Goal: Transaction & Acquisition: Purchase product/service

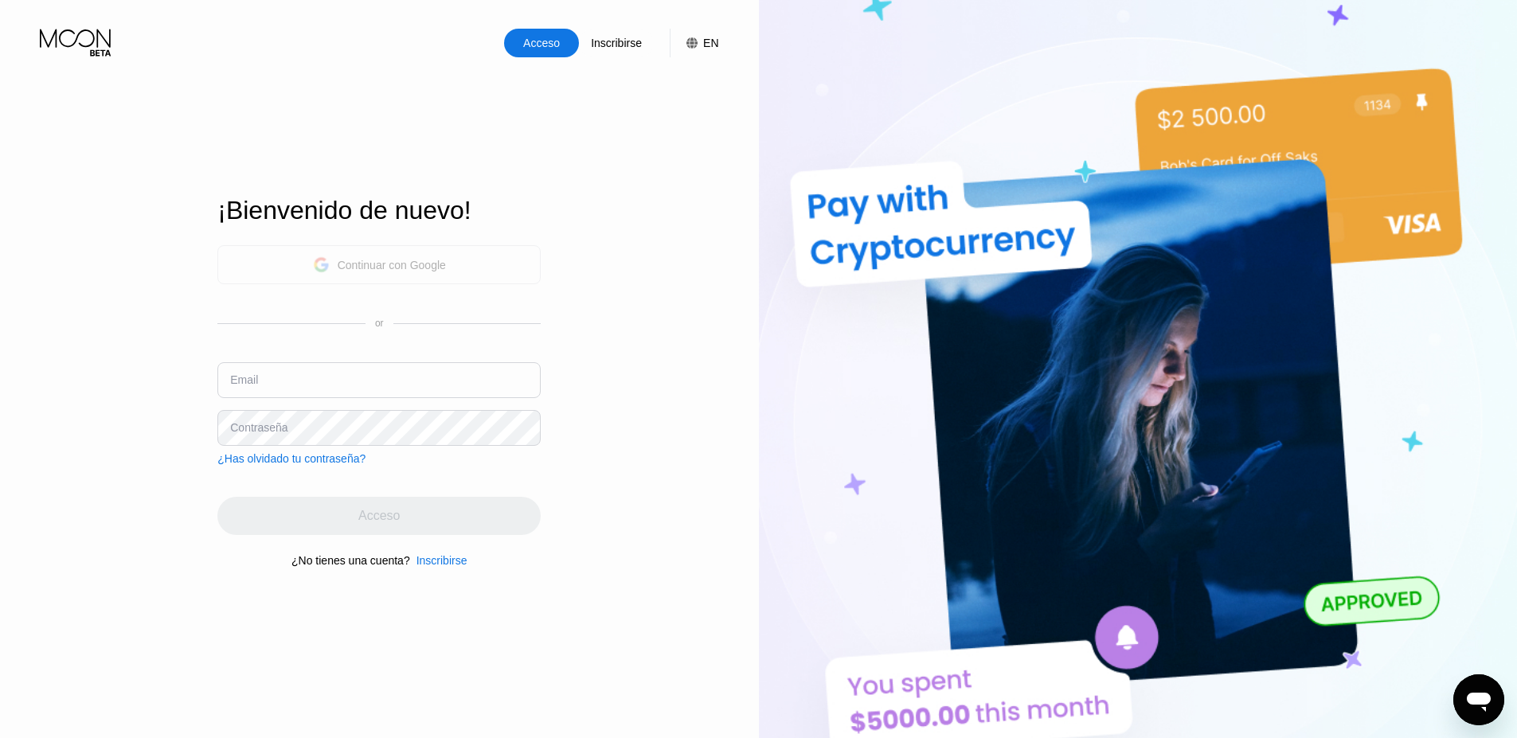
click at [384, 264] on div "Continuar con Google" at bounding box center [392, 265] width 108 height 13
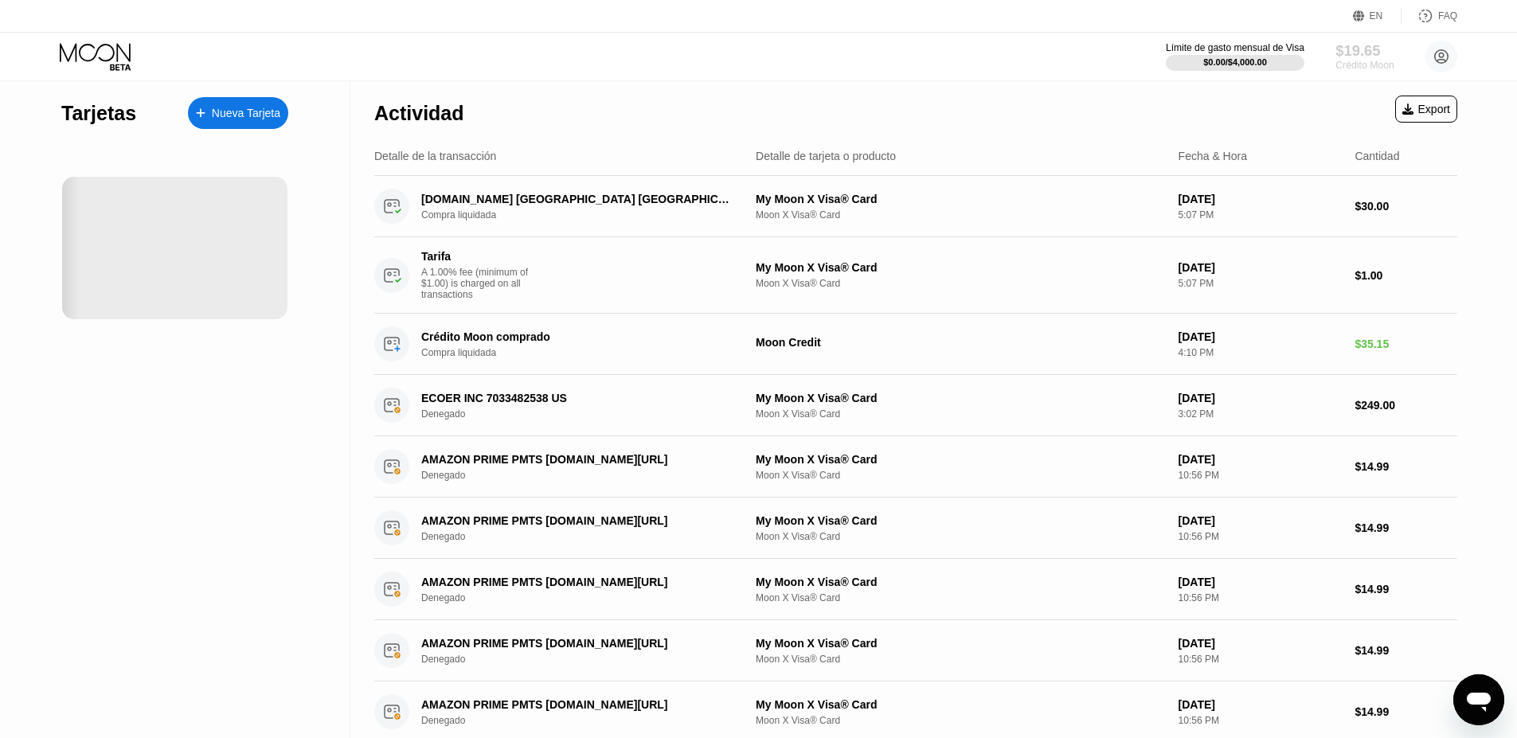
click at [1364, 54] on div "$19.65" at bounding box center [1364, 50] width 58 height 17
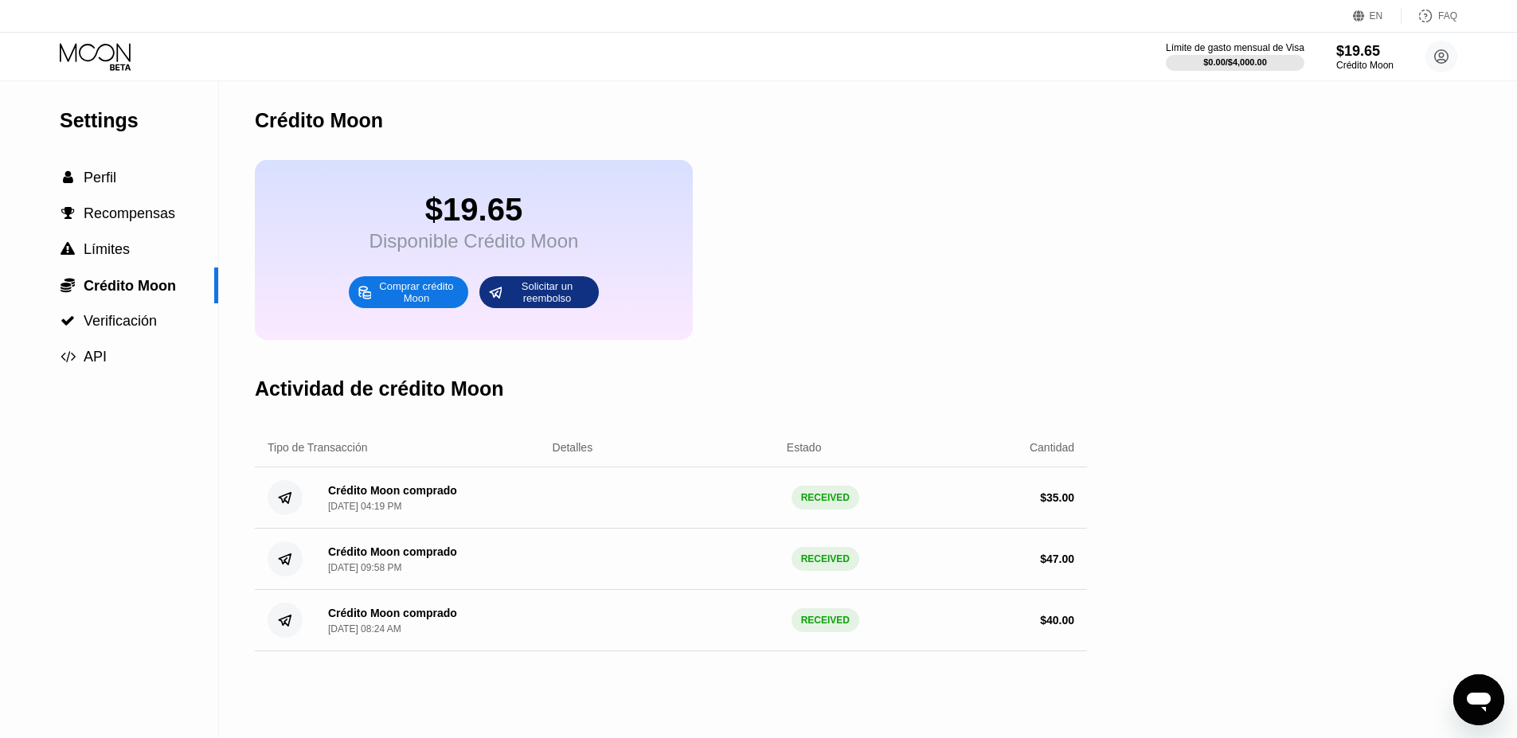
click at [410, 291] on div "Comprar crédito Moon" at bounding box center [417, 291] width 88 height 25
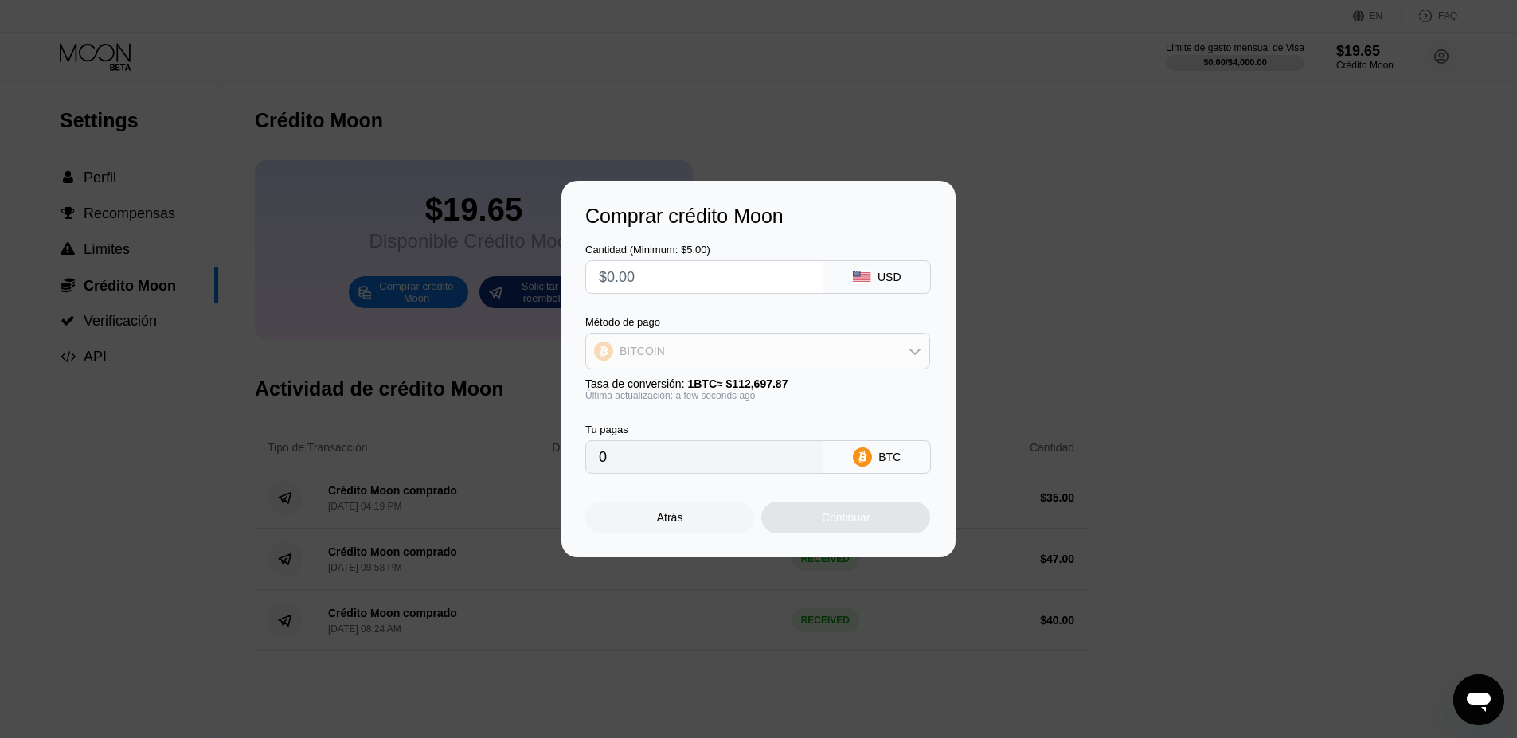
click at [915, 350] on icon at bounding box center [914, 351] width 13 height 13
click at [743, 427] on div "USDT on TRON" at bounding box center [767, 430] width 300 height 13
type input "0.00"
click at [723, 279] on input "text" at bounding box center [704, 277] width 211 height 32
type input "$5"
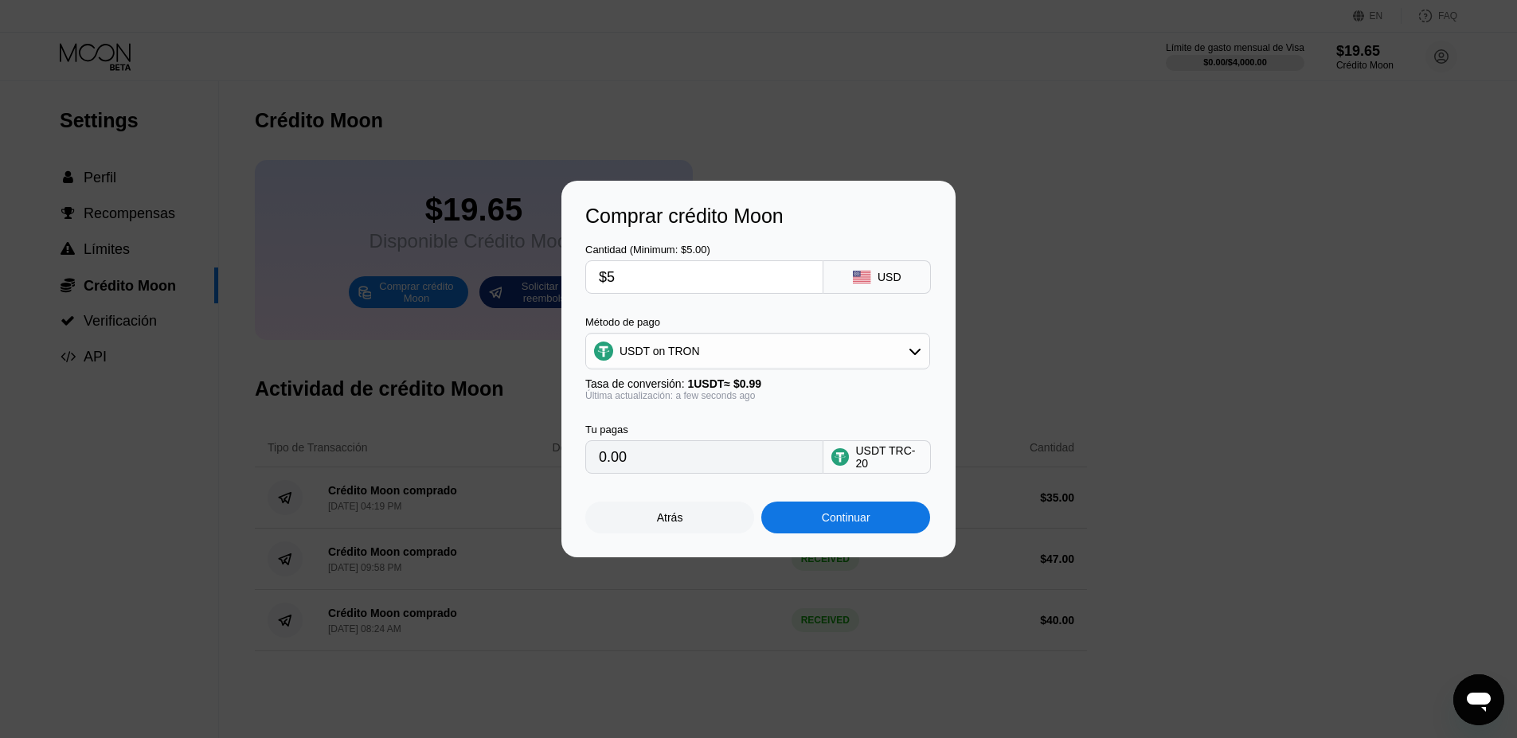
type input "5.05"
type input "$50"
type input "50.51"
type input "$50"
click at [862, 515] on div "Continuar" at bounding box center [846, 517] width 49 height 13
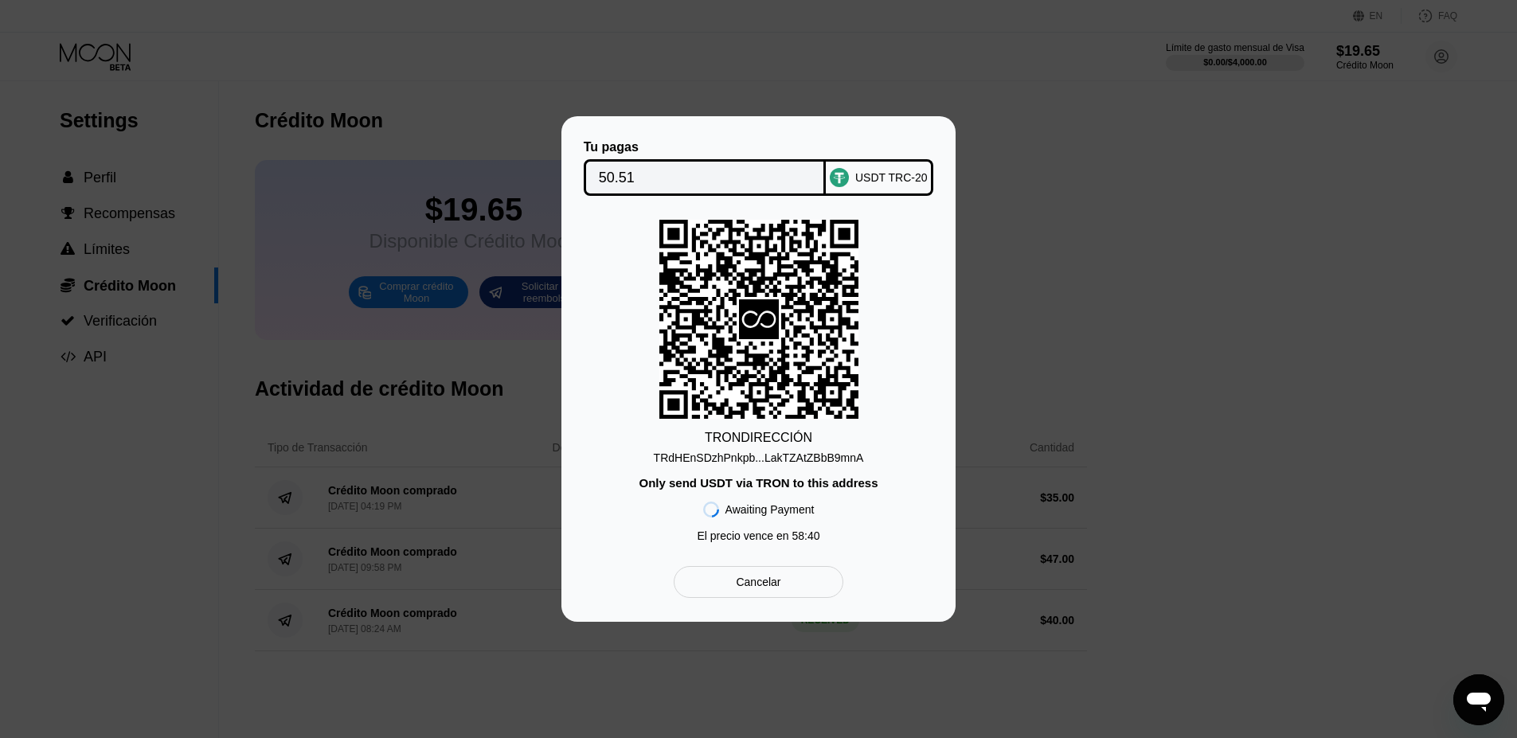
click at [765, 459] on div "TRdHEnSDzhPnkpb...LakTZAtZBbB9mnA" at bounding box center [759, 457] width 210 height 13
click at [611, 603] on div "Tu pagas 50.51 USDT TRC-20 TRON DIRECCIÓN TRdHEnSDzhPnkpb...LakTZAtZBbB9mnA Onl…" at bounding box center [758, 369] width 394 height 506
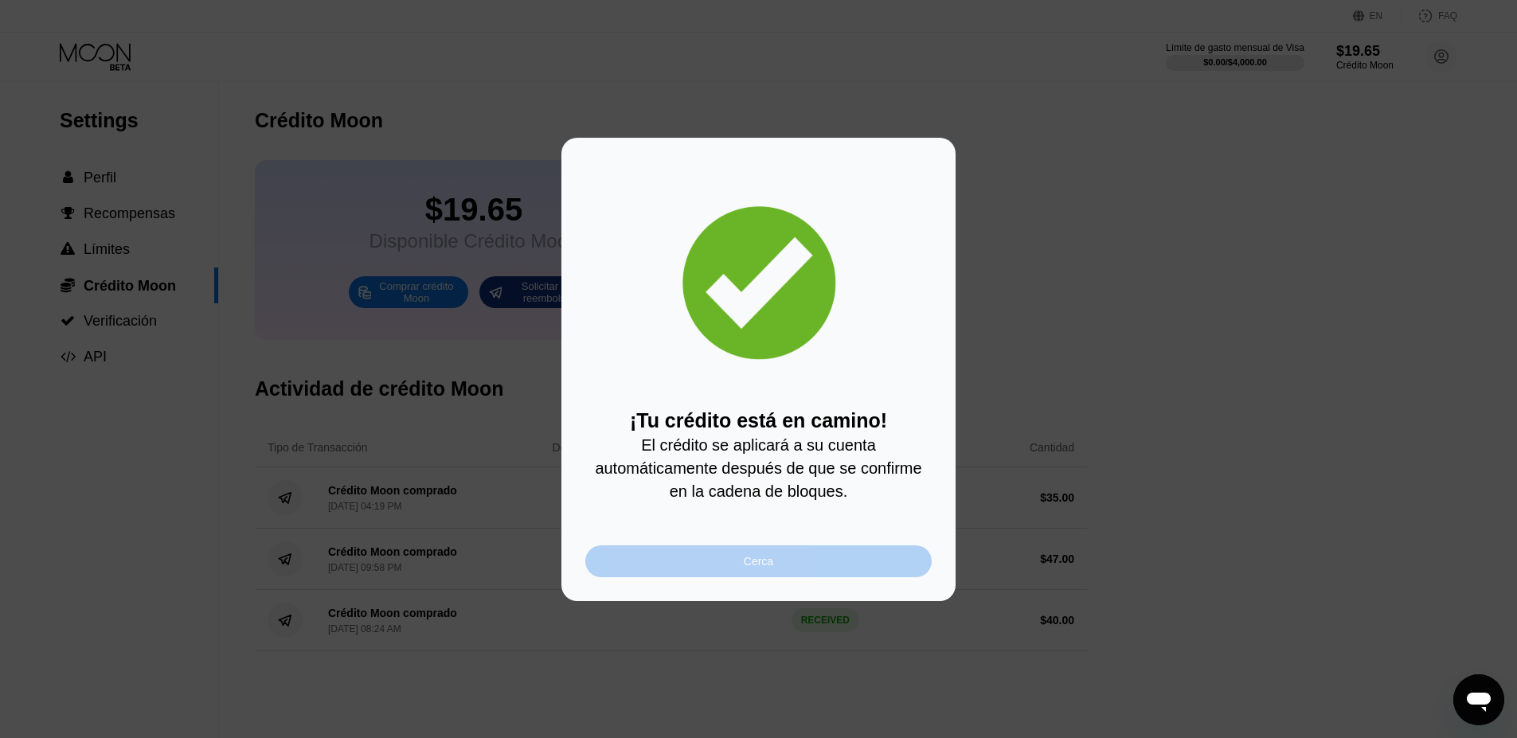
drag, startPoint x: 779, startPoint y: 565, endPoint x: 799, endPoint y: 568, distance: 20.0
click at [783, 564] on div "Cerca" at bounding box center [758, 561] width 346 height 32
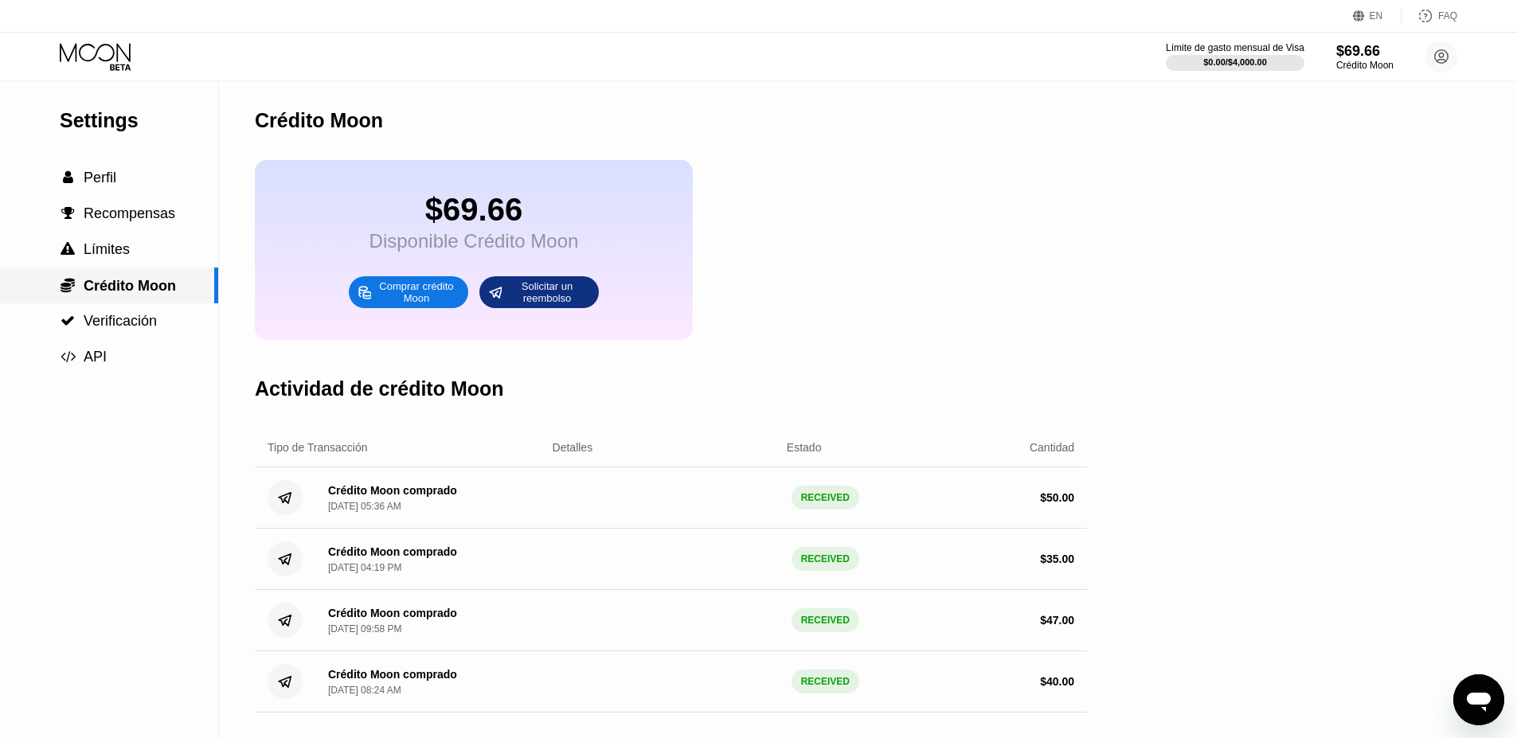
click at [110, 284] on span "Crédito Moon" at bounding box center [130, 286] width 92 height 16
click at [116, 49] on icon at bounding box center [95, 52] width 71 height 18
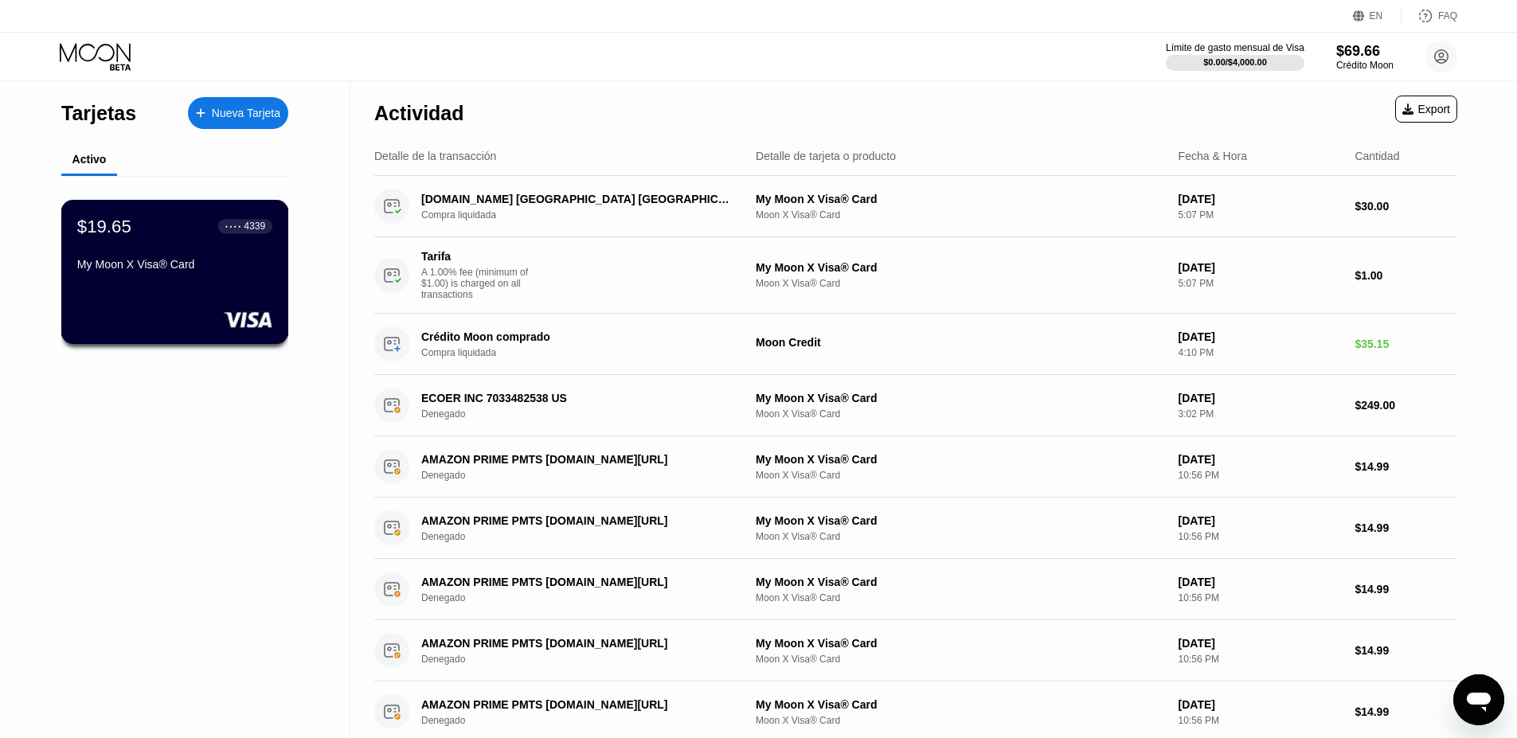
click at [249, 256] on div "$19.65 ● ● ● ● 4339 My Moon X Visa® Card" at bounding box center [174, 246] width 195 height 61
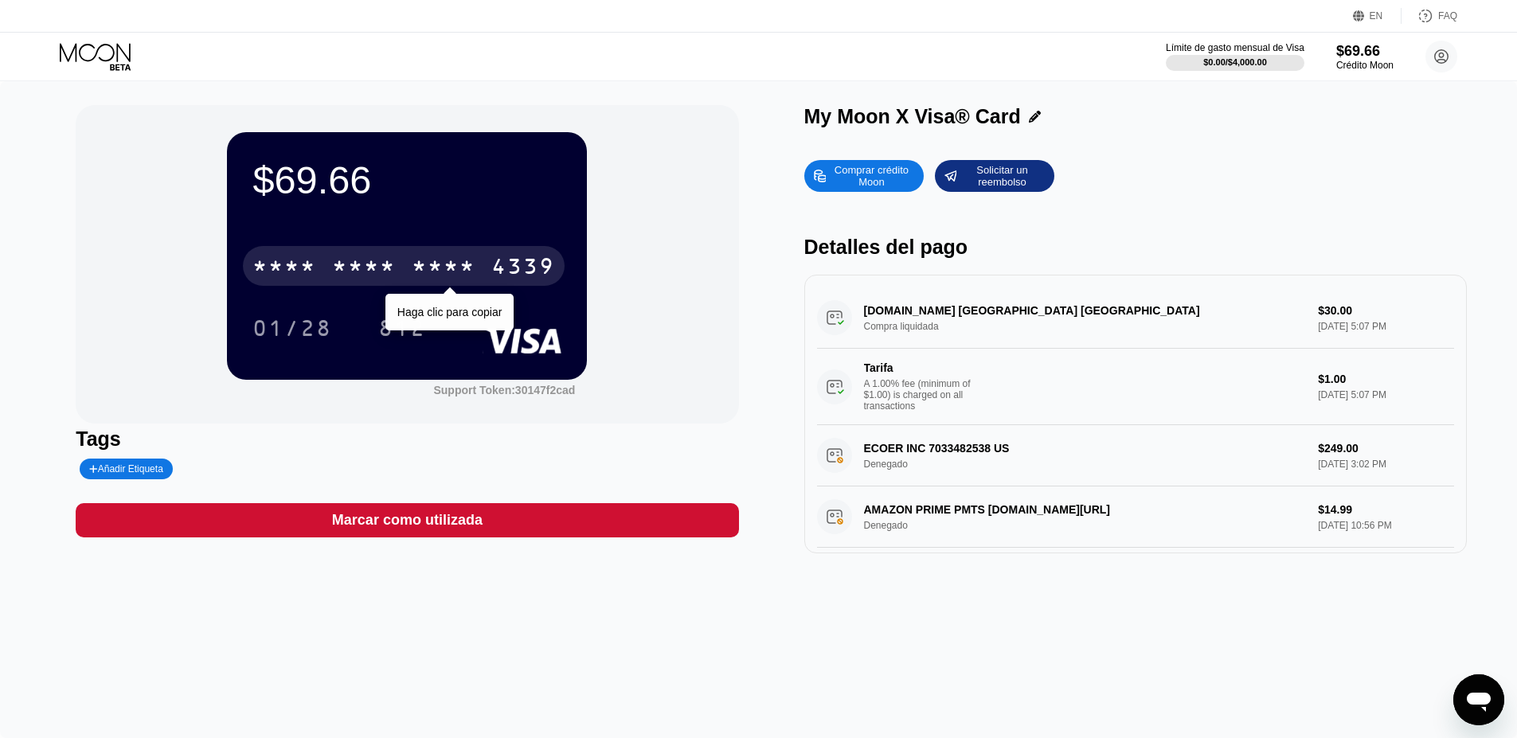
click at [451, 270] on div "* * * *" at bounding box center [444, 268] width 64 height 25
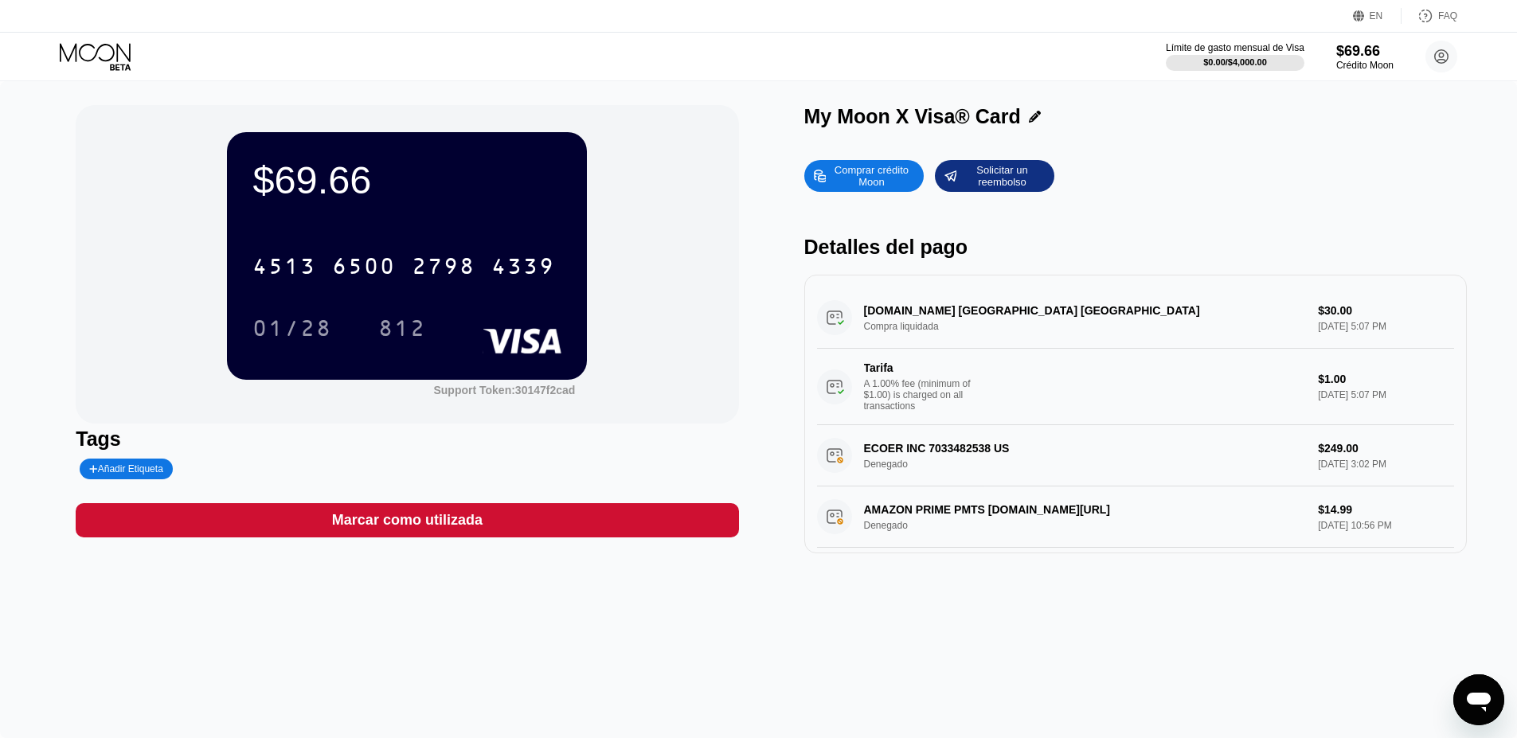
click at [88, 51] on icon at bounding box center [97, 57] width 74 height 28
